Goal: Navigation & Orientation: Find specific page/section

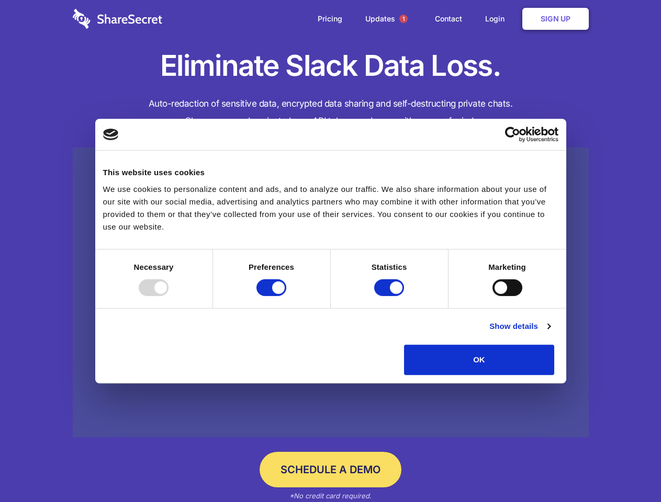
click at [168, 296] on div at bounding box center [154, 287] width 30 height 17
click at [286, 296] on input "Preferences" at bounding box center [271, 287] width 30 height 17
checkbox input "false"
click at [390, 296] on input "Statistics" at bounding box center [389, 287] width 30 height 17
checkbox input "false"
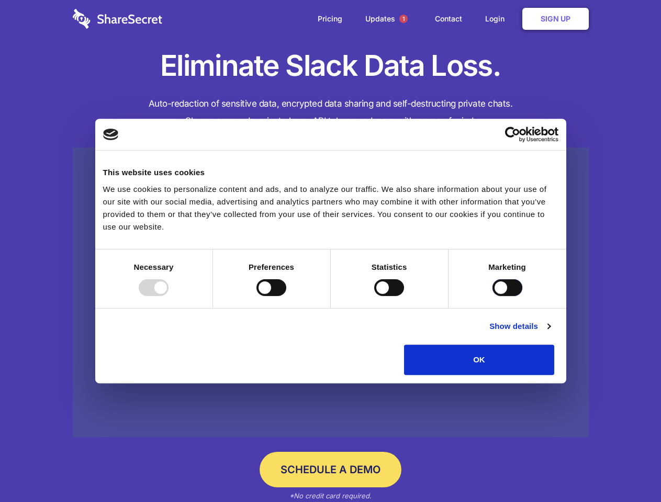
click at [492, 296] on input "Marketing" at bounding box center [507, 287] width 30 height 17
checkbox input "true"
click at [550, 333] on link "Show details" at bounding box center [519, 326] width 61 height 13
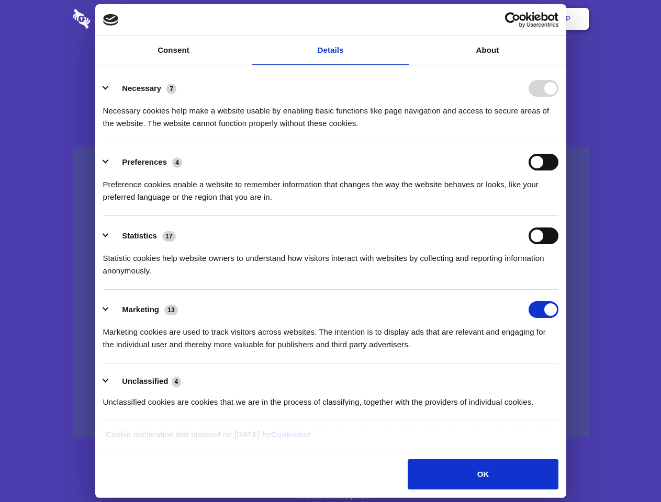
click at [558, 142] on li "Necessary 7 Necessary cookies help make a website usable by enabling basic func…" at bounding box center [330, 106] width 455 height 74
click at [403, 19] on span "1" at bounding box center [403, 19] width 8 height 8
